Goal: Task Accomplishment & Management: Use online tool/utility

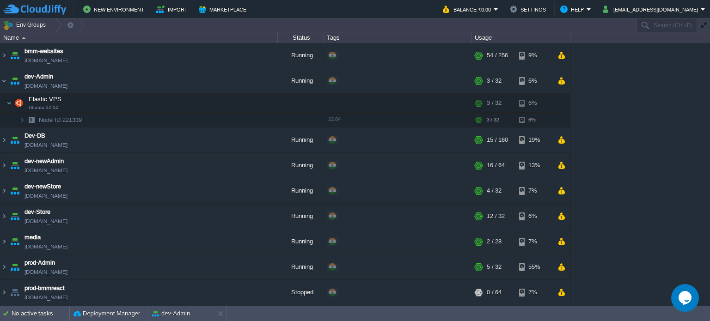
scroll to position [209, 0]
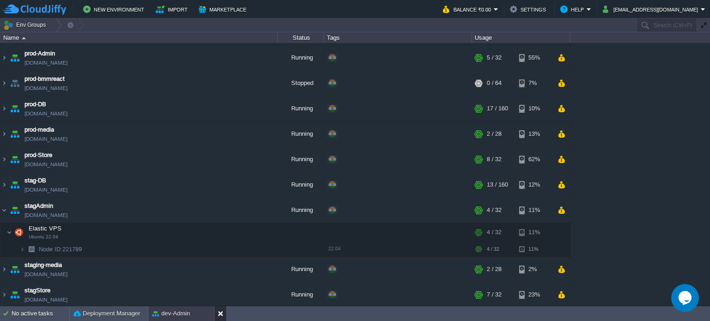
click at [220, 315] on button at bounding box center [222, 313] width 9 height 9
click at [238, 232] on button "button" at bounding box center [236, 231] width 8 height 8
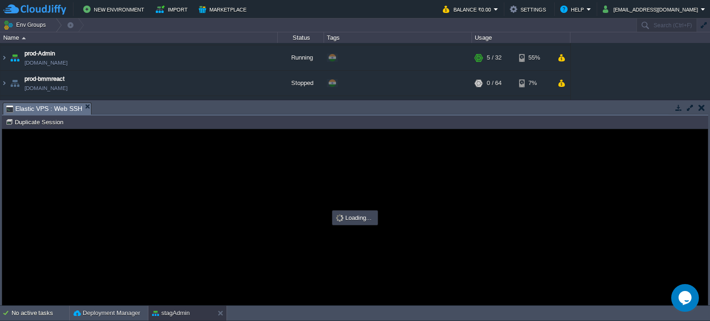
scroll to position [0, 0]
type input "#000000"
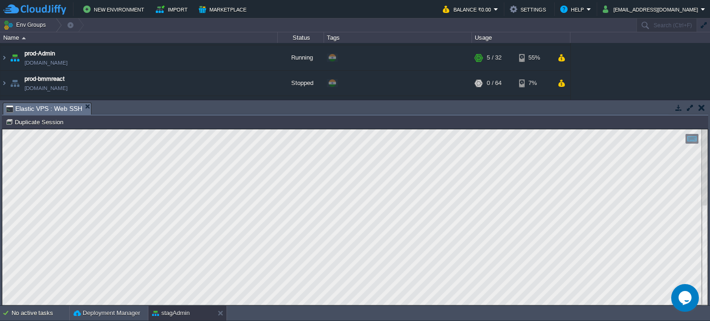
drag, startPoint x: 2, startPoint y: 422, endPoint x: -1, endPoint y: 294, distance: 128.0
click at [2, 129] on html "Copy: Ctrl + Shift + C Paste: Ctrl + V Settings: Ctrl + Shift + Alt 0" at bounding box center [354, 129] width 705 height 0
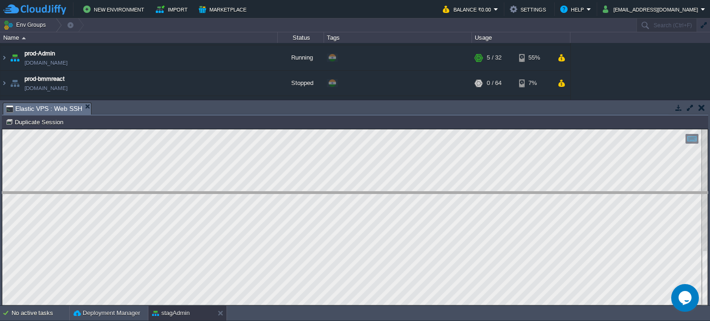
drag, startPoint x: 164, startPoint y: 110, endPoint x: 159, endPoint y: 200, distance: 89.8
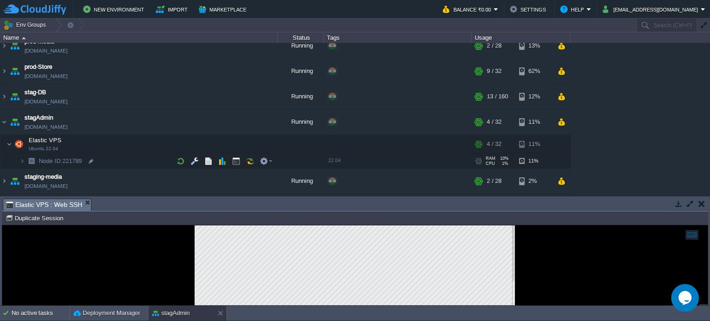
scroll to position [302, 0]
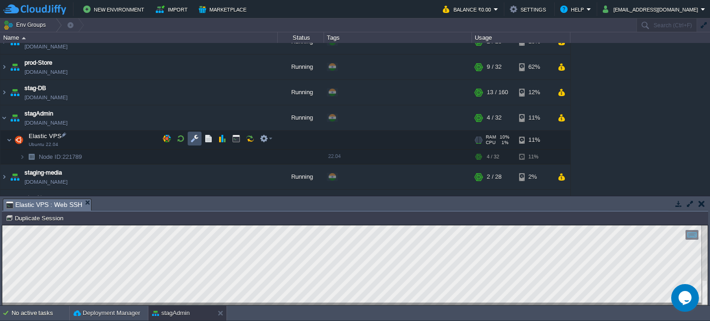
click at [194, 136] on button "button" at bounding box center [194, 138] width 8 height 8
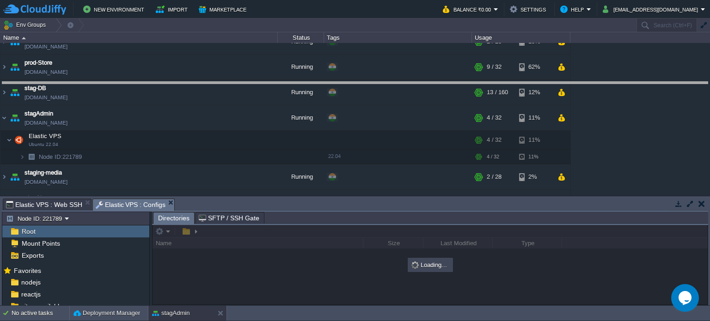
drag, startPoint x: 350, startPoint y: 207, endPoint x: 343, endPoint y: 69, distance: 137.9
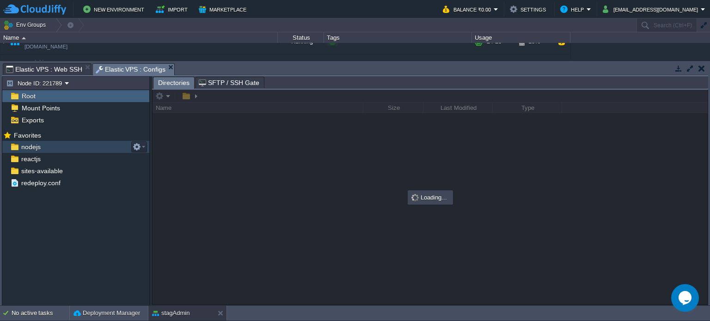
click at [40, 149] on span "nodejs" at bounding box center [30, 147] width 23 height 8
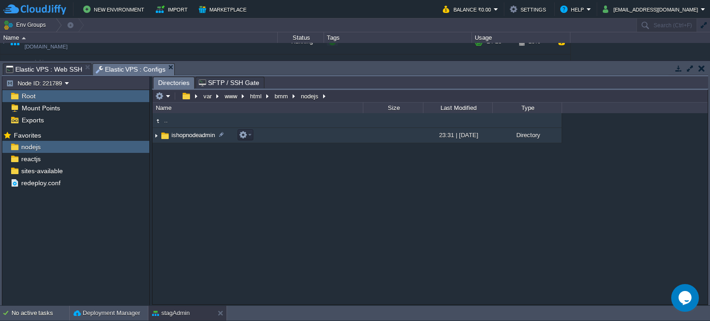
click at [182, 133] on span "ishopnodeadmin" at bounding box center [193, 135] width 46 height 8
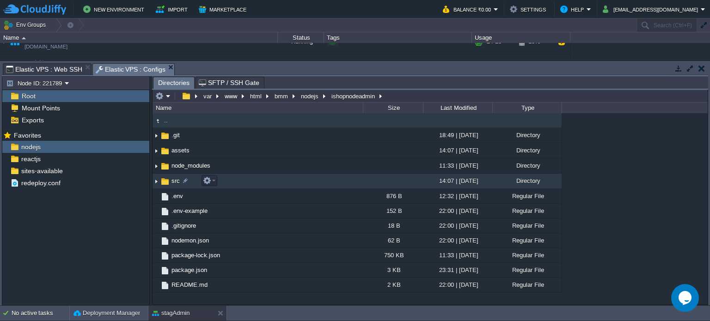
click at [173, 178] on span "src" at bounding box center [175, 181] width 11 height 8
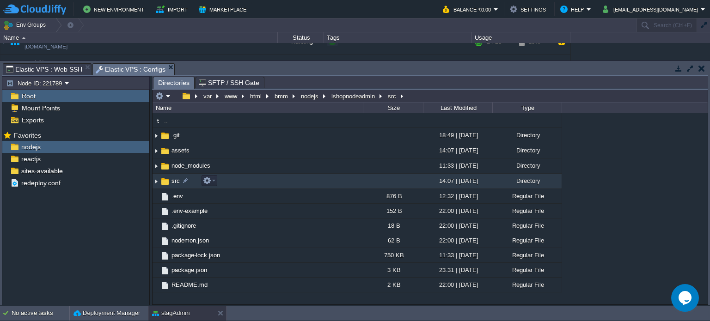
click at [174, 178] on span "src" at bounding box center [175, 181] width 11 height 8
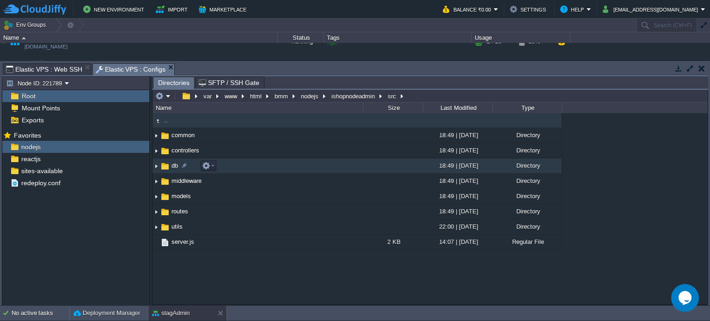
click at [172, 163] on span "db" at bounding box center [174, 166] width 9 height 8
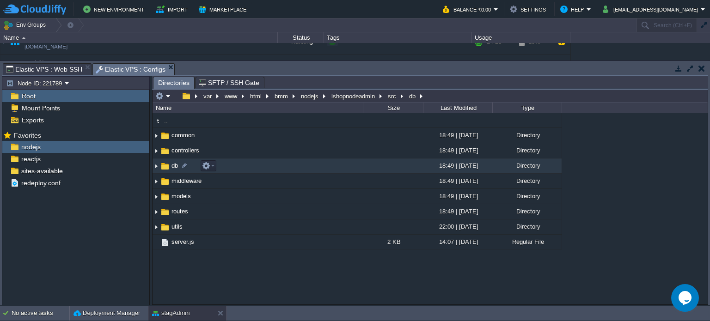
click at [173, 163] on span "db" at bounding box center [174, 166] width 9 height 8
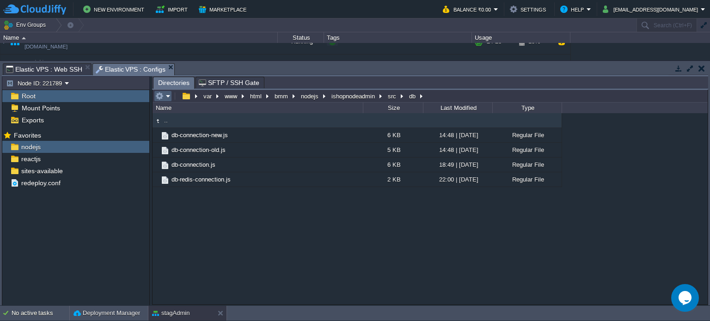
click at [167, 97] on em at bounding box center [162, 96] width 15 height 8
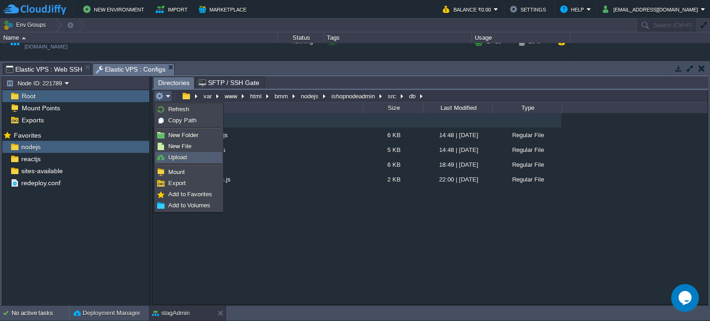
click at [181, 158] on span "Upload" at bounding box center [177, 157] width 18 height 7
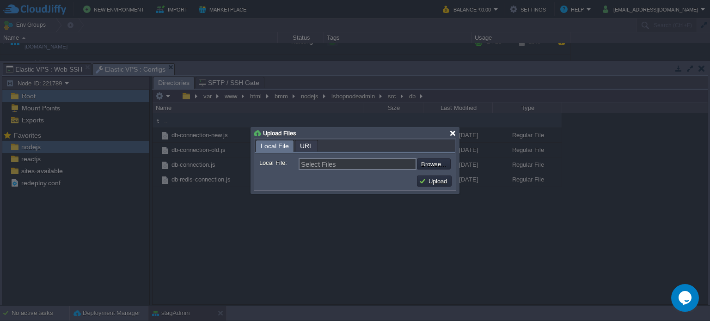
click at [455, 131] on div at bounding box center [452, 133] width 7 height 7
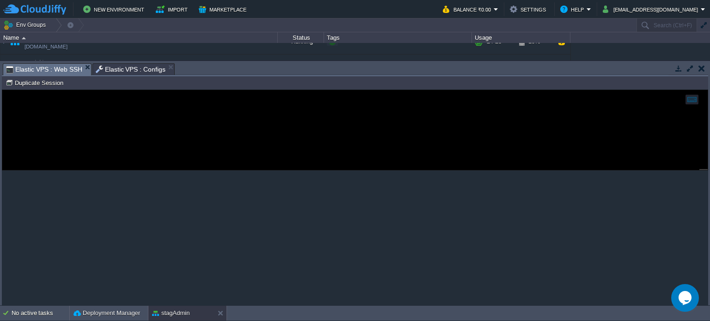
click at [57, 68] on span "Elastic VPS : Web SSH" at bounding box center [44, 70] width 76 height 12
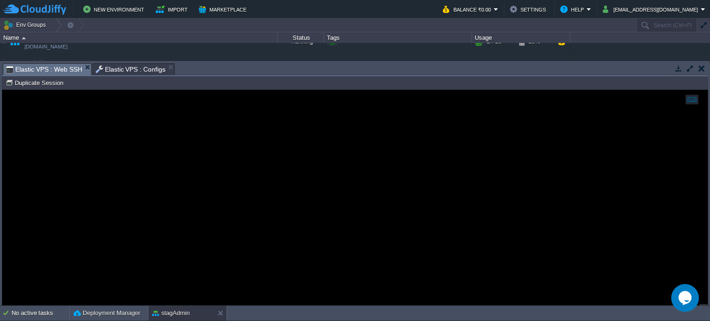
click at [128, 72] on span "Elastic VPS : Configs" at bounding box center [131, 69] width 70 height 11
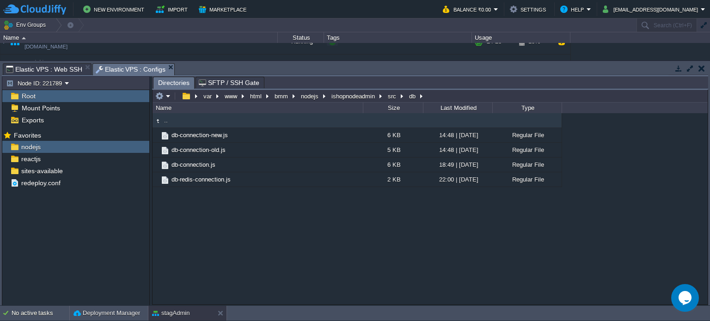
click at [50, 71] on span "Elastic VPS : Web SSH" at bounding box center [44, 69] width 76 height 11
click at [116, 72] on span "Elastic VPS : Configs" at bounding box center [131, 70] width 70 height 12
click at [164, 94] on em at bounding box center [162, 96] width 15 height 8
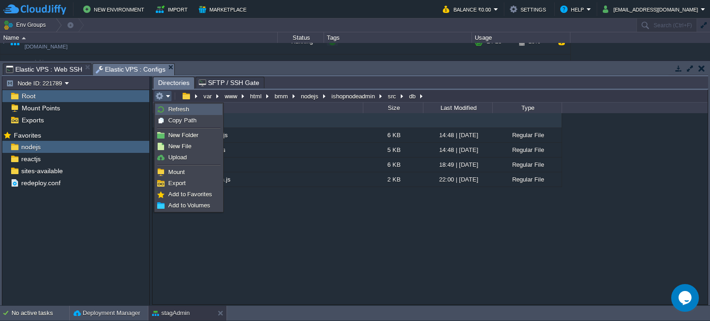
click at [174, 111] on span "Refresh" at bounding box center [178, 109] width 21 height 7
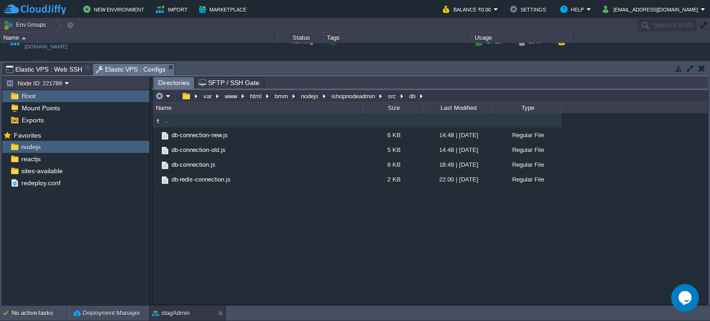
click at [49, 66] on span "Elastic VPS : Web SSH" at bounding box center [44, 69] width 76 height 11
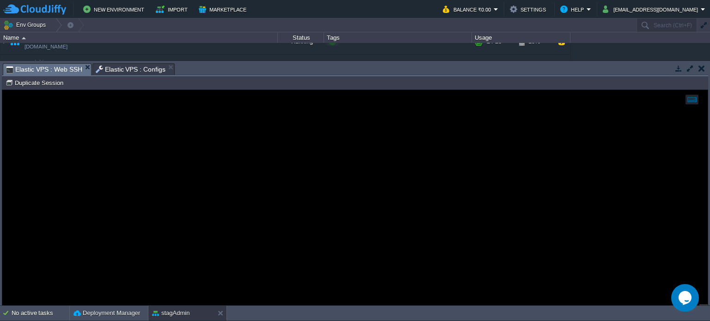
click at [135, 67] on span "Elastic VPS : Configs" at bounding box center [131, 69] width 70 height 11
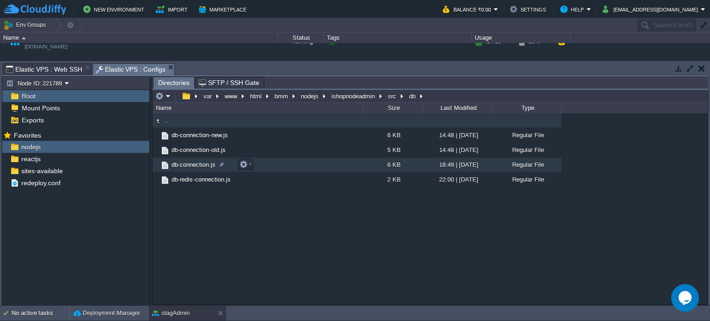
click at [189, 159] on td "db-connection.js" at bounding box center [257, 165] width 210 height 15
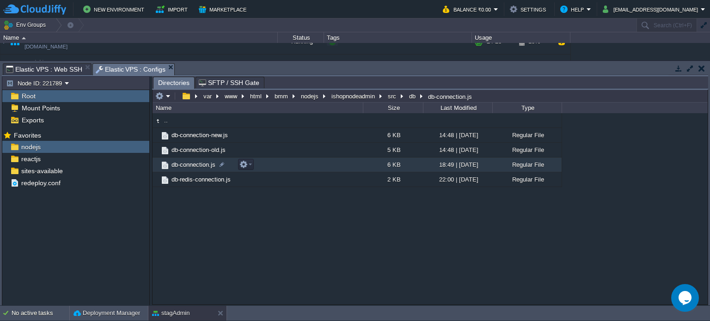
click at [190, 164] on span "db-connection.js" at bounding box center [193, 165] width 47 height 8
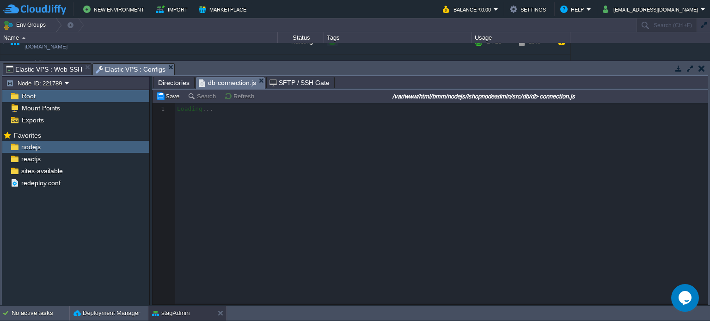
click at [177, 82] on span "Directories" at bounding box center [173, 82] width 31 height 11
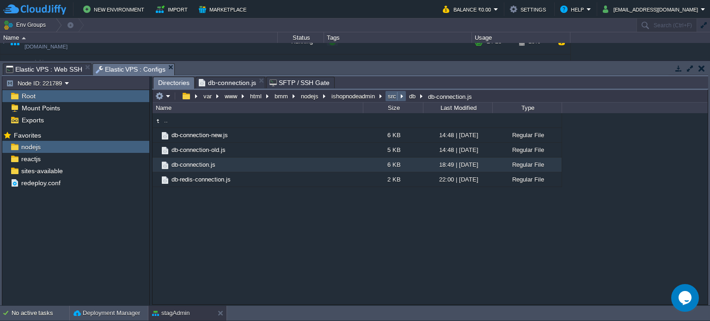
click at [389, 96] on button "src" at bounding box center [392, 96] width 12 height 8
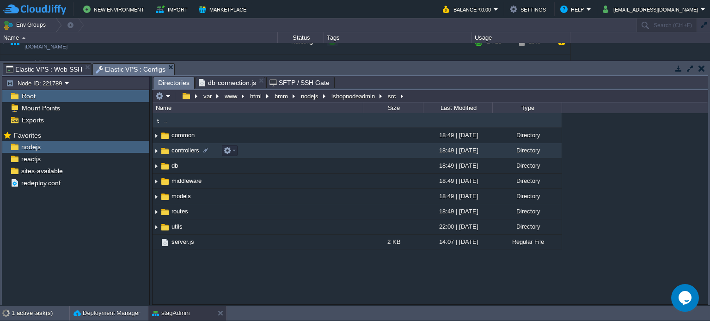
click at [177, 136] on span "common" at bounding box center [183, 135] width 26 height 8
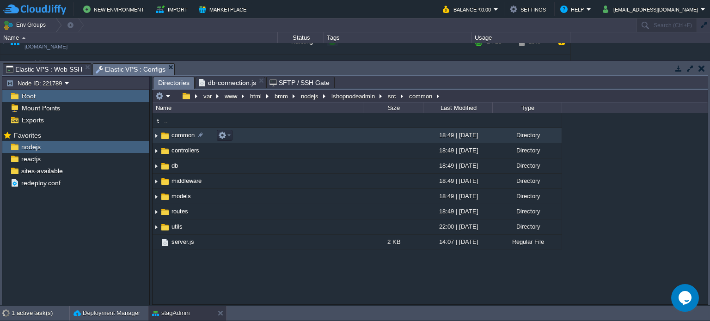
click at [177, 136] on span "common" at bounding box center [183, 135] width 26 height 8
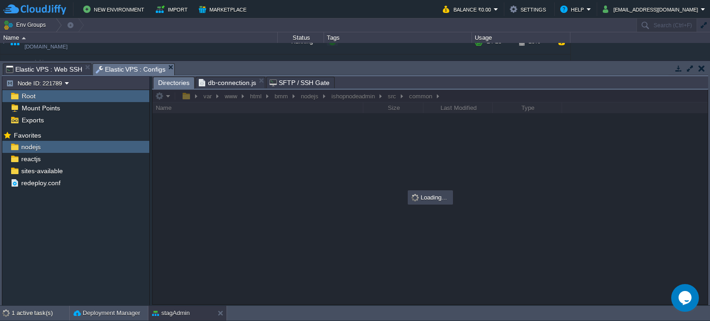
click at [229, 83] on span "db-connection.js" at bounding box center [227, 82] width 57 height 11
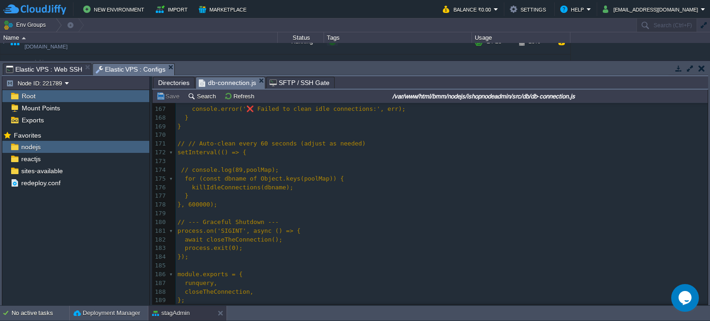
scroll to position [0, 0]
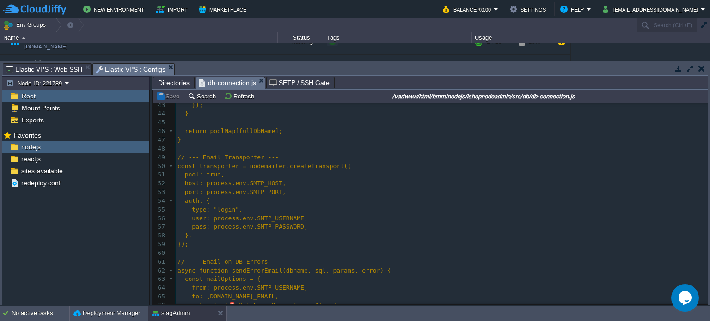
click at [185, 82] on span "Directories" at bounding box center [173, 82] width 31 height 11
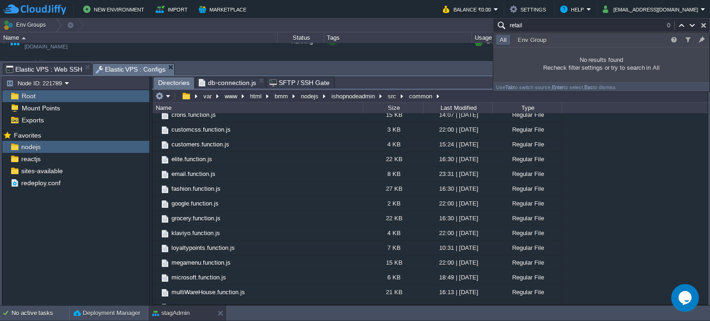
click at [705, 26] on button "button" at bounding box center [703, 25] width 8 height 8
type input "Search (Ctrl+F)"
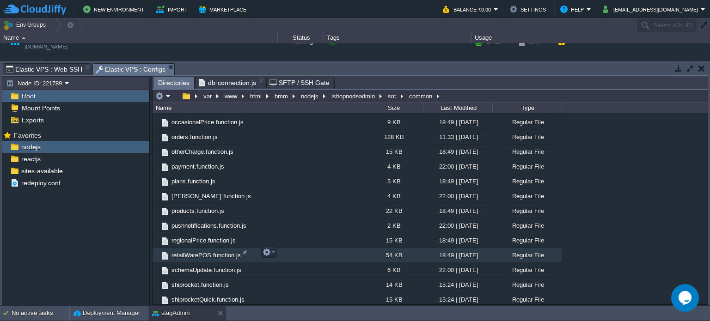
click at [206, 253] on span "retailWarePOS.function.js" at bounding box center [206, 255] width 72 height 8
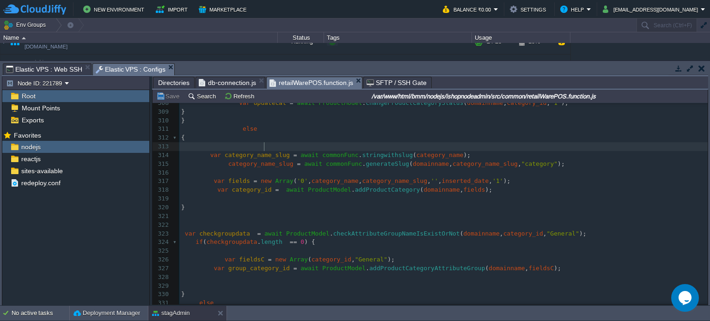
click at [357, 144] on pre at bounding box center [443, 146] width 528 height 9
type textarea "-"
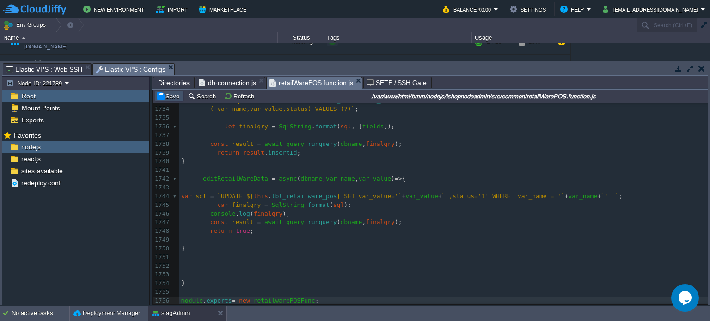
click at [166, 98] on button "Save" at bounding box center [169, 96] width 26 height 8
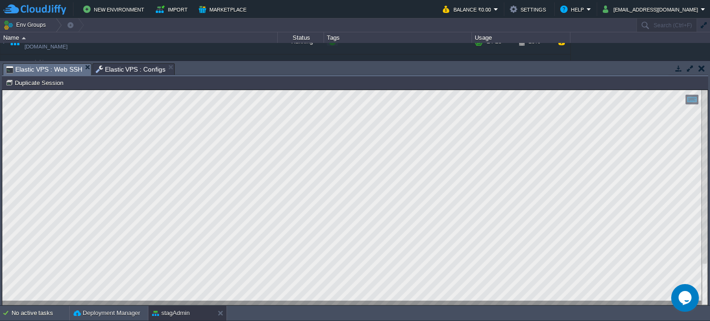
click at [45, 67] on span "Elastic VPS : Web SSH" at bounding box center [44, 70] width 76 height 12
